Goal: Task Accomplishment & Management: Manage account settings

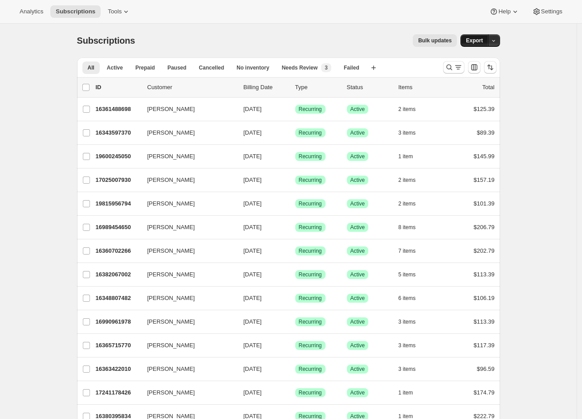
click at [475, 41] on span "Export" at bounding box center [474, 40] width 17 height 7
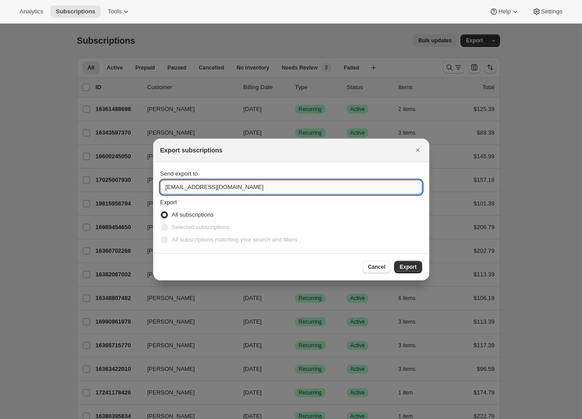
click at [208, 190] on input "support@joshcellars.com" at bounding box center [291, 187] width 262 height 14
type input "adrian@awtomic.com"
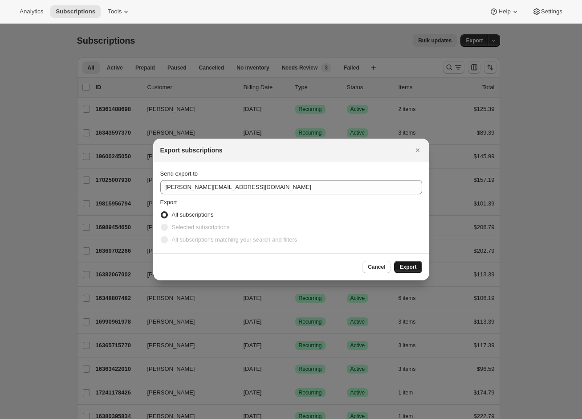
click at [416, 269] on span "Export" at bounding box center [408, 266] width 17 height 7
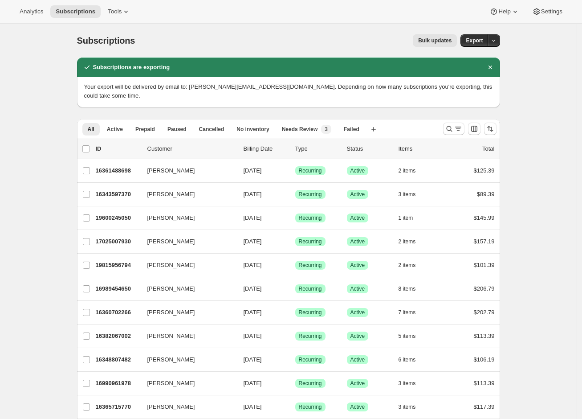
click at [462, 124] on icon "Search and filter results" at bounding box center [458, 128] width 9 height 9
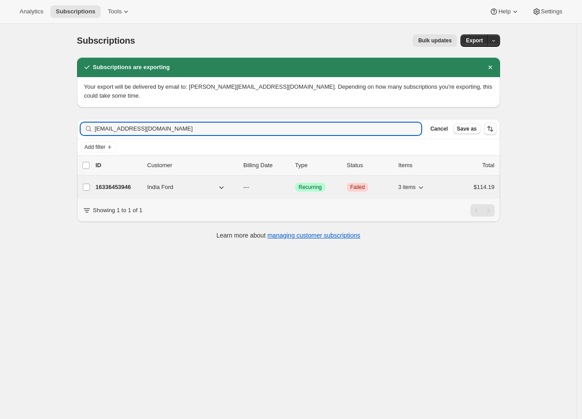
type input "indialford@me.com"
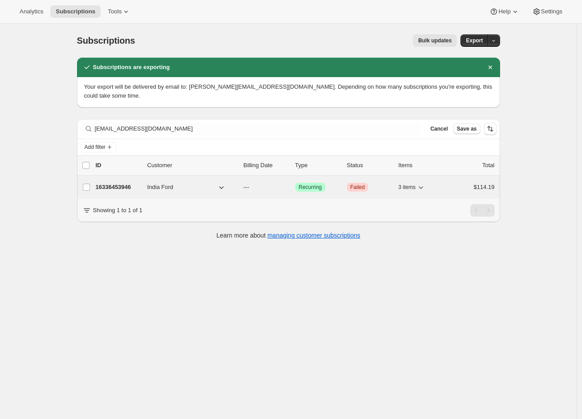
click at [113, 183] on p "16336453946" at bounding box center [118, 187] width 45 height 9
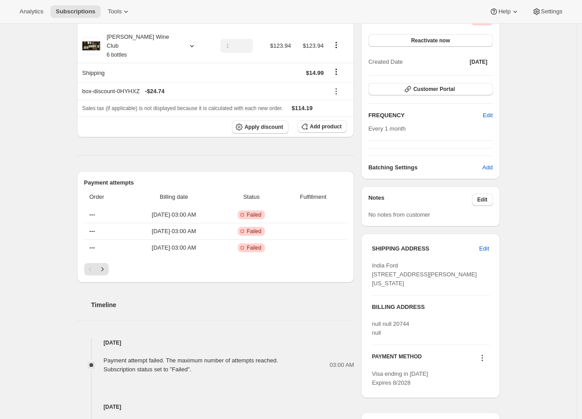
scroll to position [142, 0]
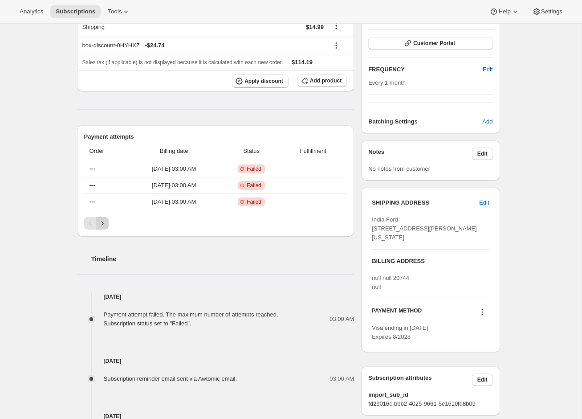
click at [104, 219] on icon "Next" at bounding box center [102, 223] width 9 height 9
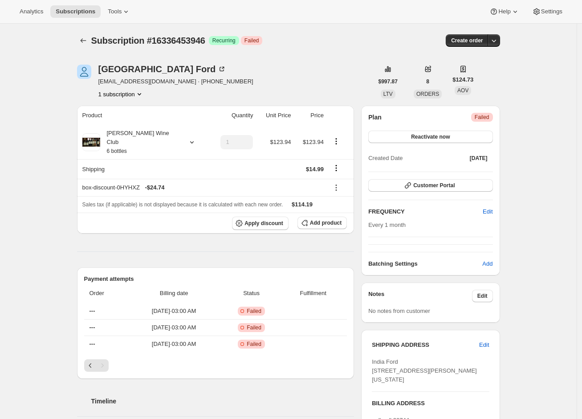
scroll to position [171, 0]
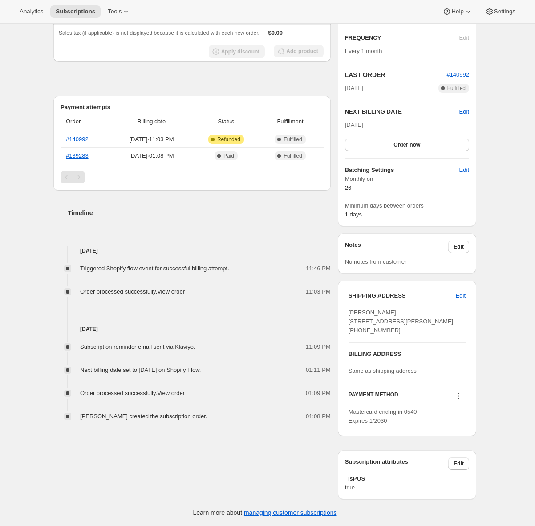
scroll to position [17, 0]
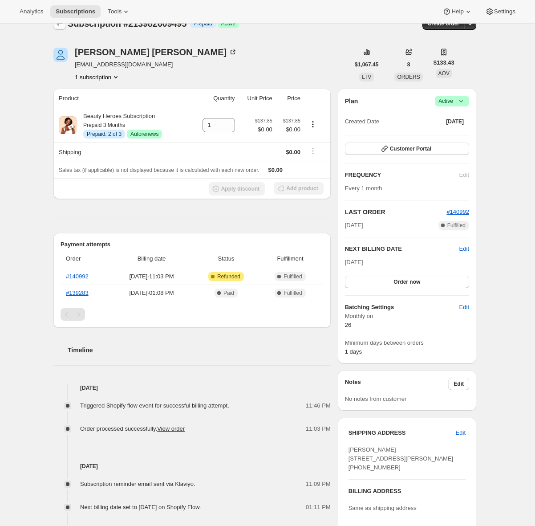
click at [61, 28] on button "Subscriptions" at bounding box center [59, 23] width 12 height 12
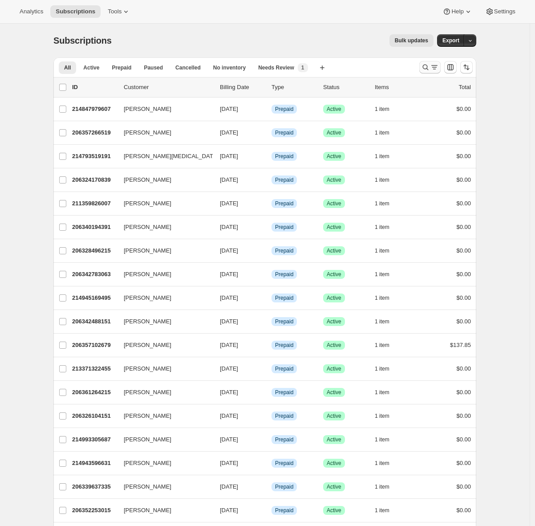
click at [437, 66] on icon "Search and filter results" at bounding box center [434, 67] width 9 height 9
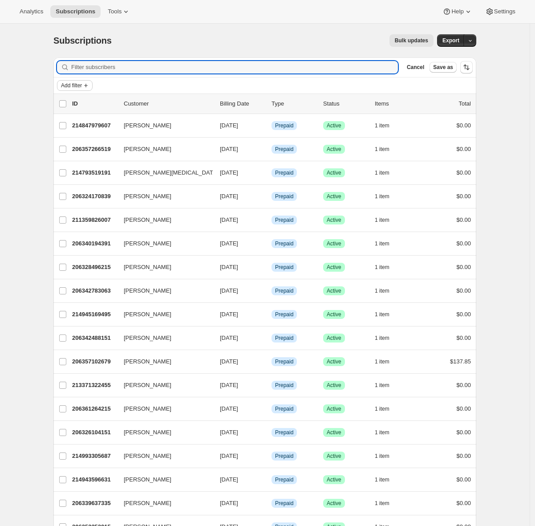
click at [90, 87] on icon "Add filter" at bounding box center [85, 85] width 7 height 7
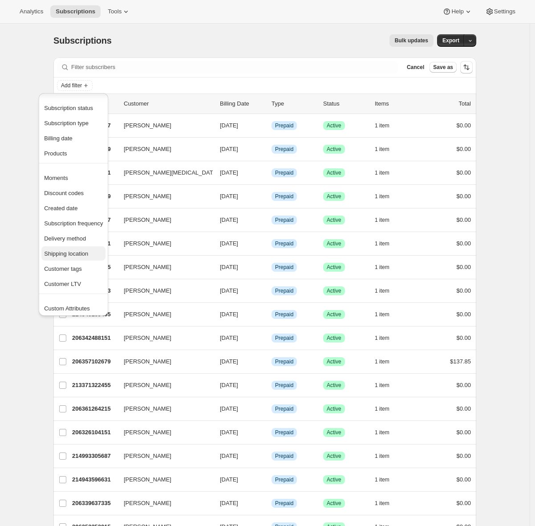
scroll to position [17, 0]
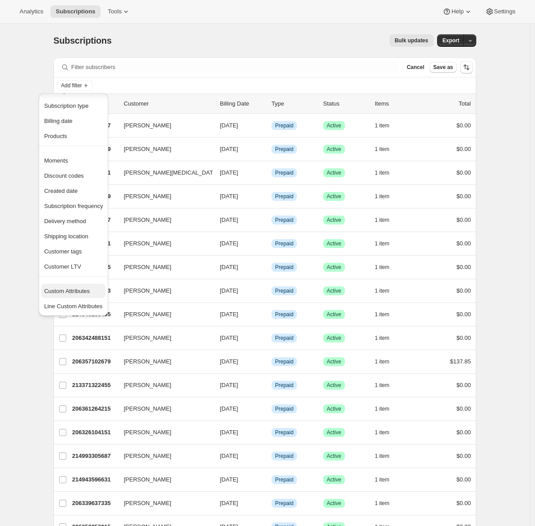
click at [67, 292] on span "Custom Attributes" at bounding box center [67, 291] width 46 height 7
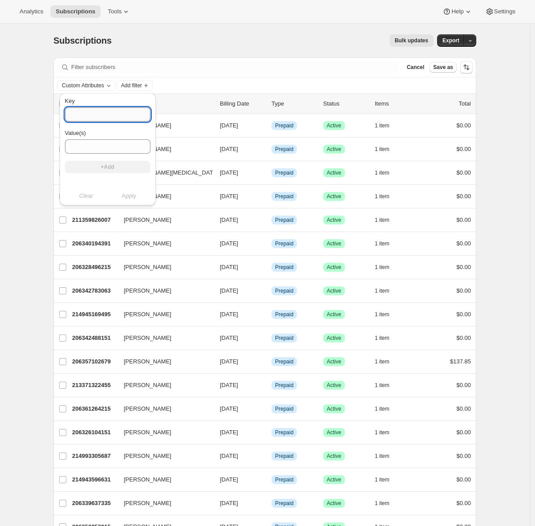
click at [96, 114] on input "Key" at bounding box center [108, 114] width 86 height 14
type input "i"
type input "_isPOS"
type input "true"
click at [120, 167] on button "+Add" at bounding box center [108, 167] width 86 height 12
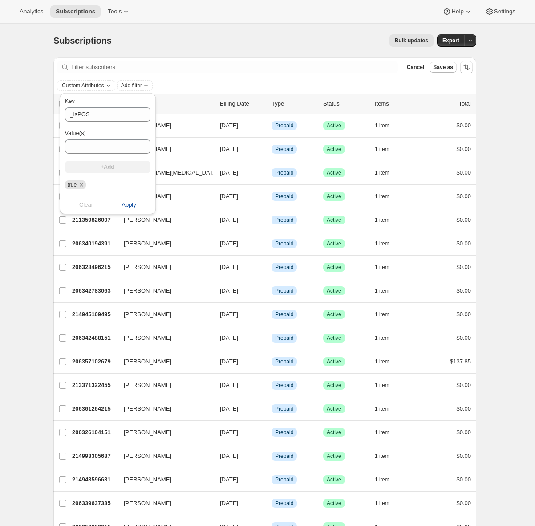
click at [127, 203] on span "Apply" at bounding box center [129, 204] width 15 height 9
click at [37, 255] on div "Subscriptions. This page is ready Subscriptions Bulk updates More actions Bulk …" at bounding box center [265, 353] width 530 height 659
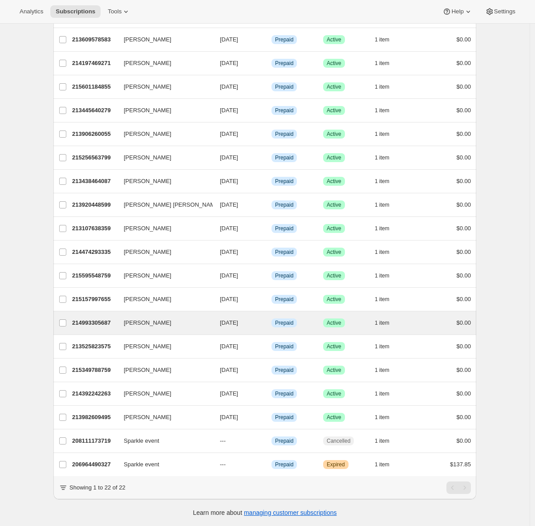
scroll to position [0, 0]
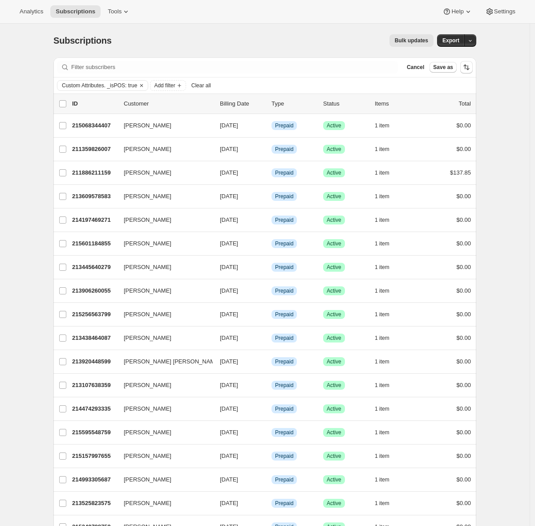
drag, startPoint x: 459, startPoint y: 44, endPoint x: -7, endPoint y: 219, distance: 497.6
click at [0, 219] on html "Analytics Subscriptions Tools Help Settings Skip to content Subscriptions. This…" at bounding box center [267, 263] width 535 height 526
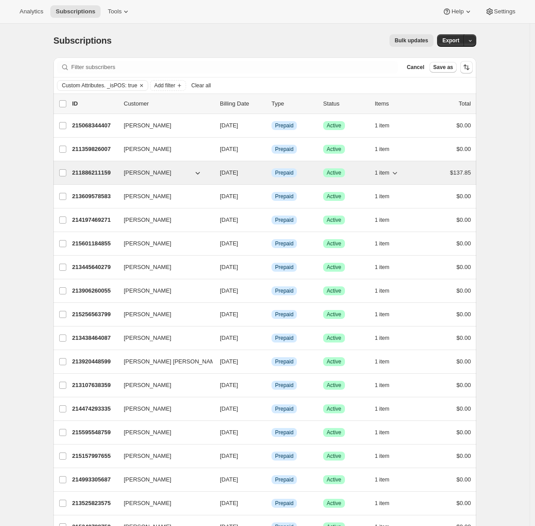
click at [101, 172] on p "211886211159" at bounding box center [94, 172] width 45 height 9
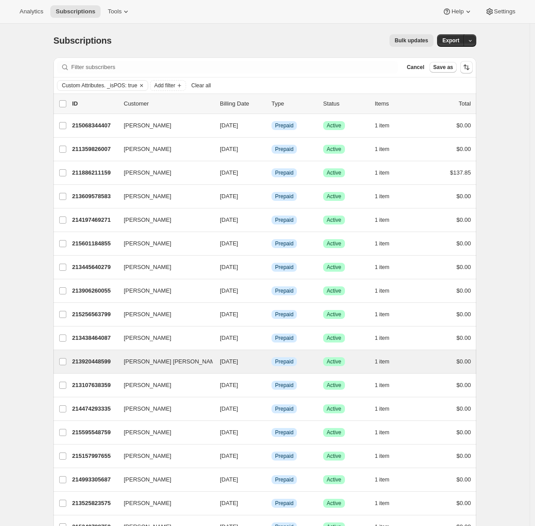
scroll to position [163, 0]
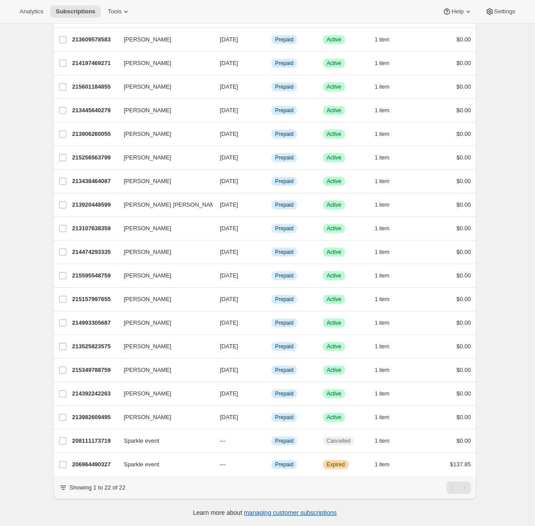
click at [26, 168] on div "Subscriptions. This page is ready Subscriptions Bulk updates More actions Bulk …" at bounding box center [265, 196] width 530 height 659
